Goal: Information Seeking & Learning: Find specific fact

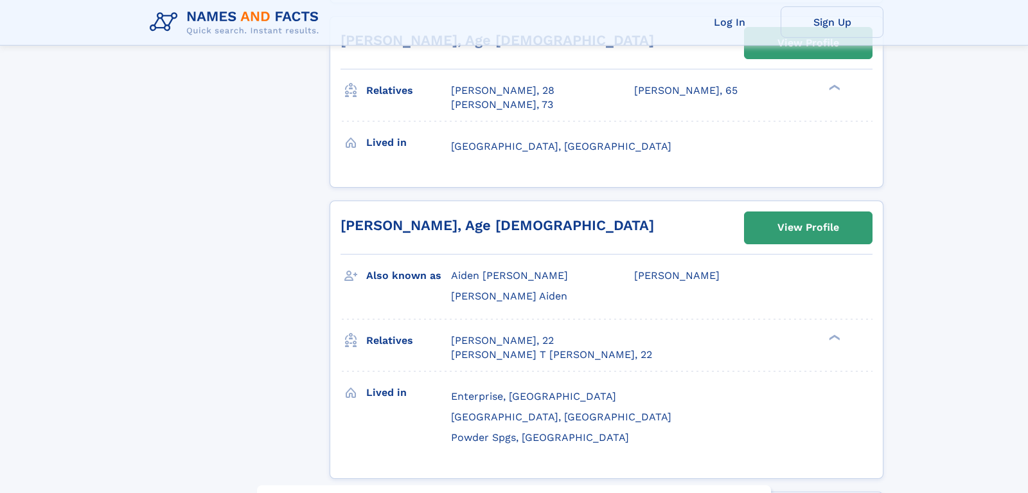
scroll to position [3822, 0]
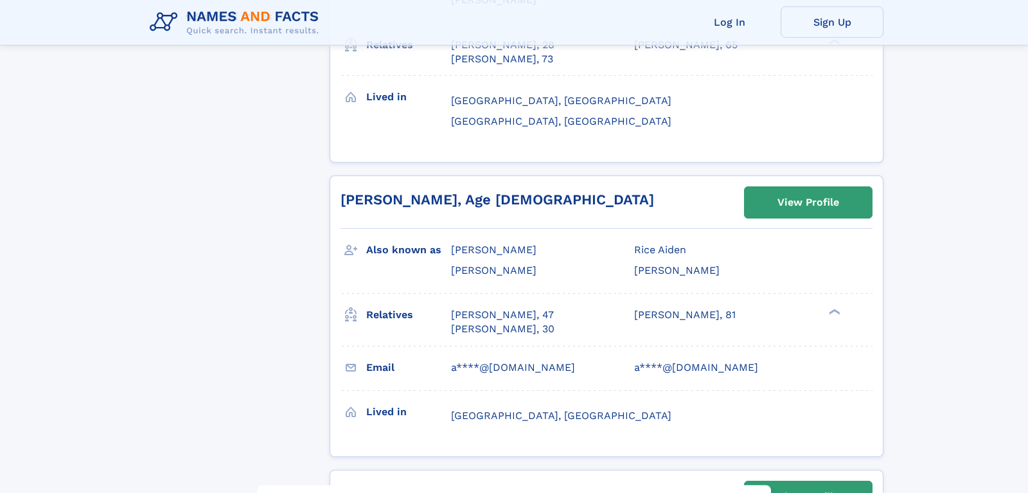
scroll to position [2706, 0]
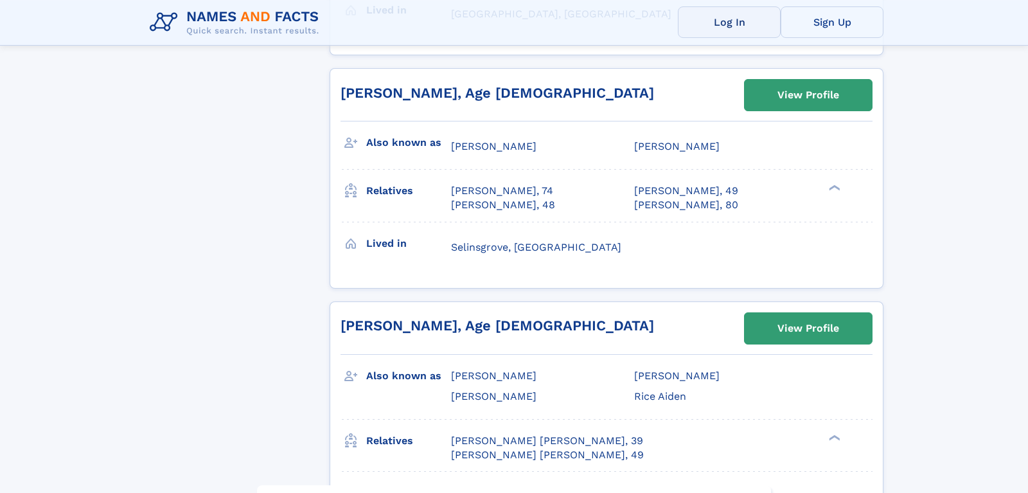
scroll to position [3119, 0]
